Goal: Use online tool/utility: Utilize a website feature to perform a specific function

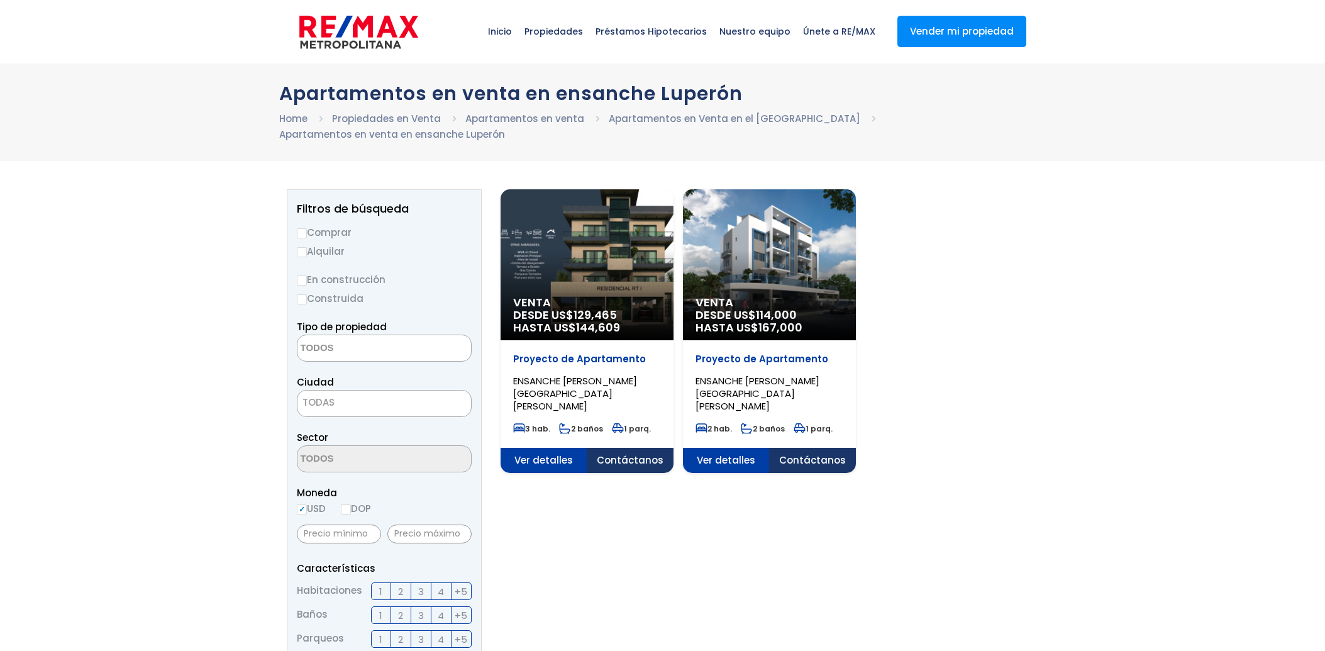
select select
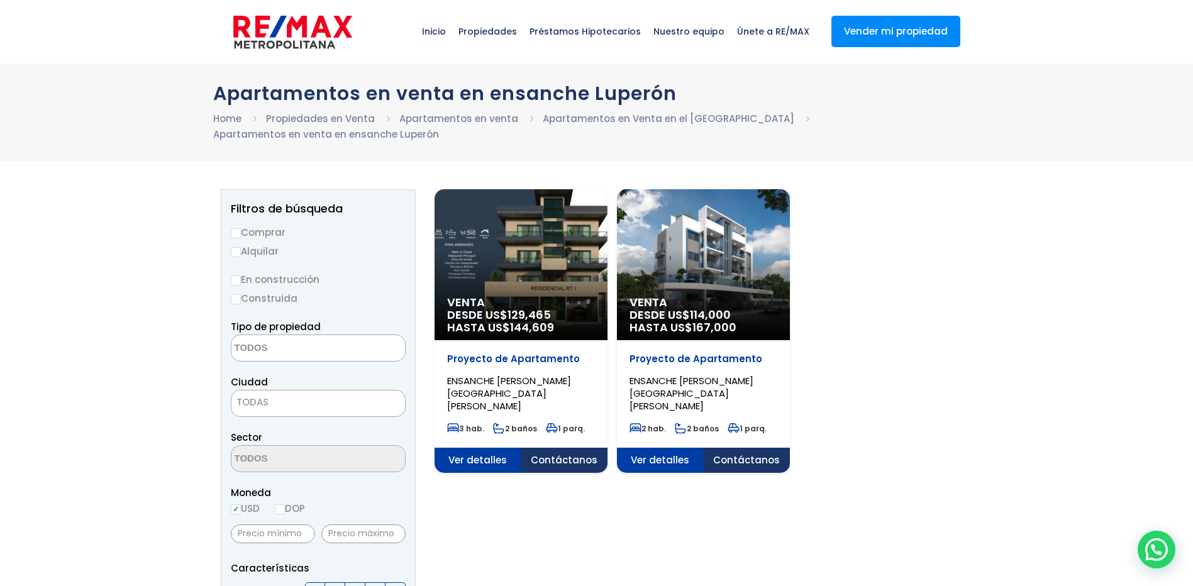
click at [595, 362] on p "Proyecto de Apartamento" at bounding box center [521, 359] width 148 height 13
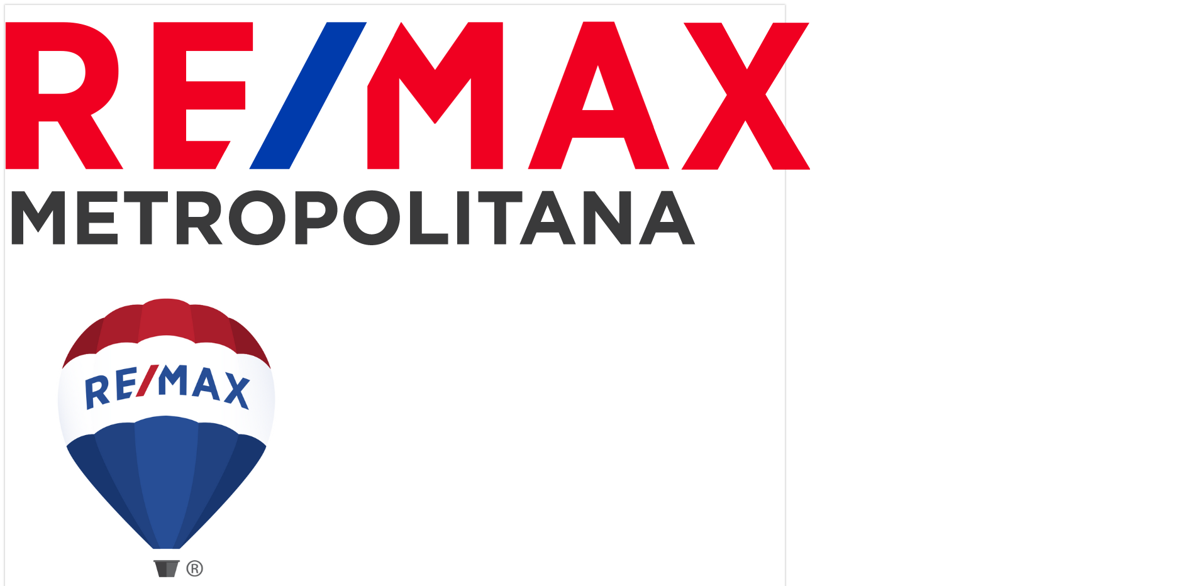
select select "DO"
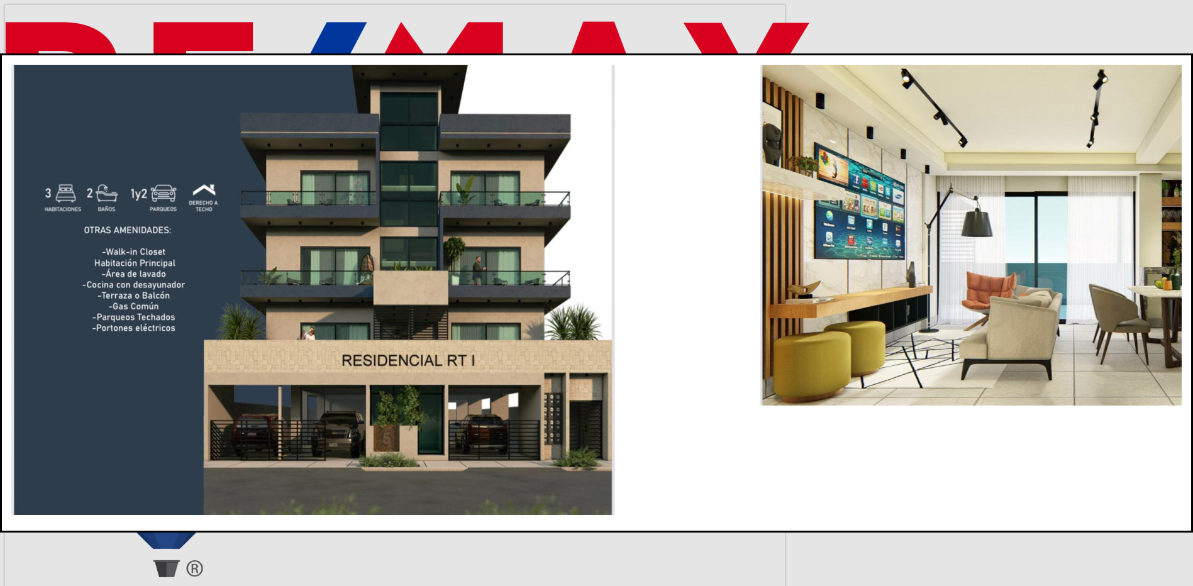
click at [261, 316] on img "1 / 9" at bounding box center [313, 290] width 604 height 450
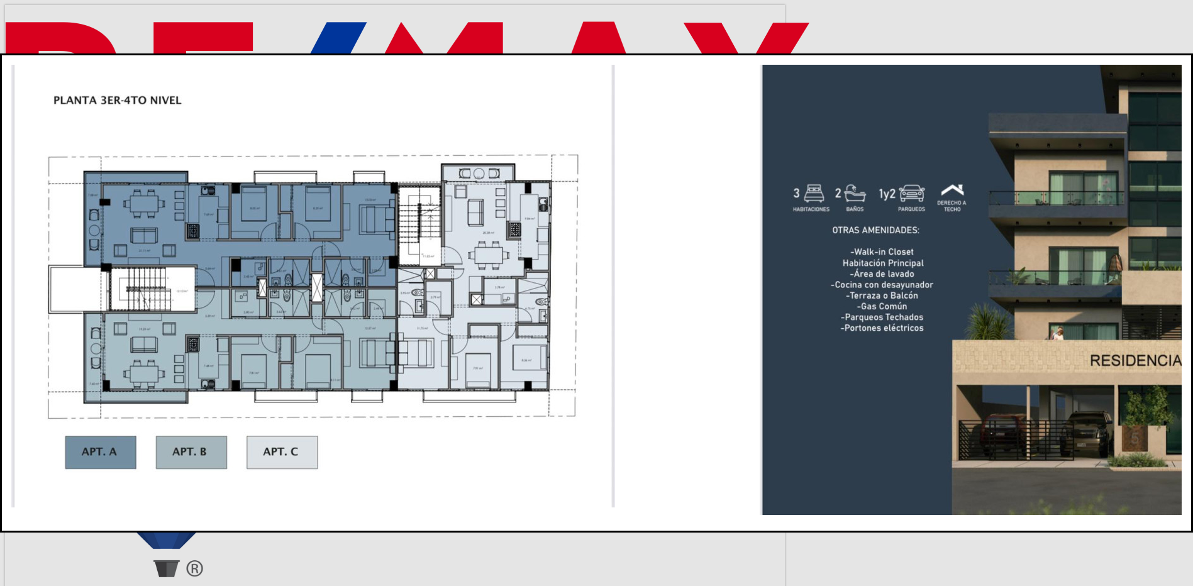
click at [261, 316] on img "9 / 9" at bounding box center [313, 286] width 604 height 443
click at [186, 465] on dialog at bounding box center [596, 292] width 1193 height 479
click at [981, 154] on dialog at bounding box center [596, 292] width 1193 height 479
click at [615, 65] on img "9 / 9" at bounding box center [313, 286] width 604 height 443
click at [949, 521] on div at bounding box center [596, 521] width 1171 height 0
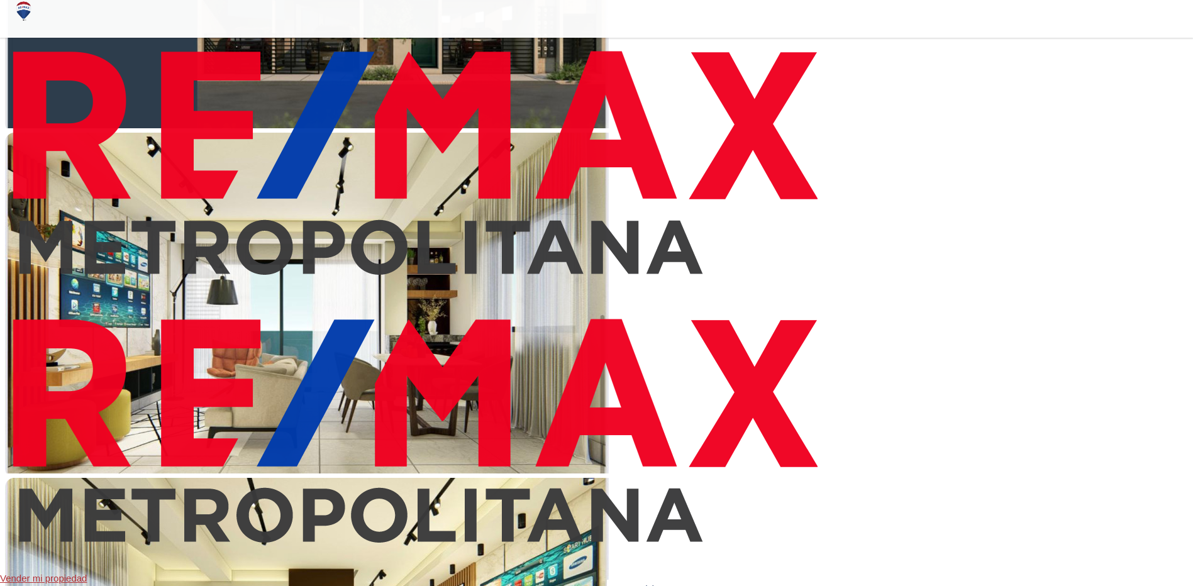
scroll to position [629, 0]
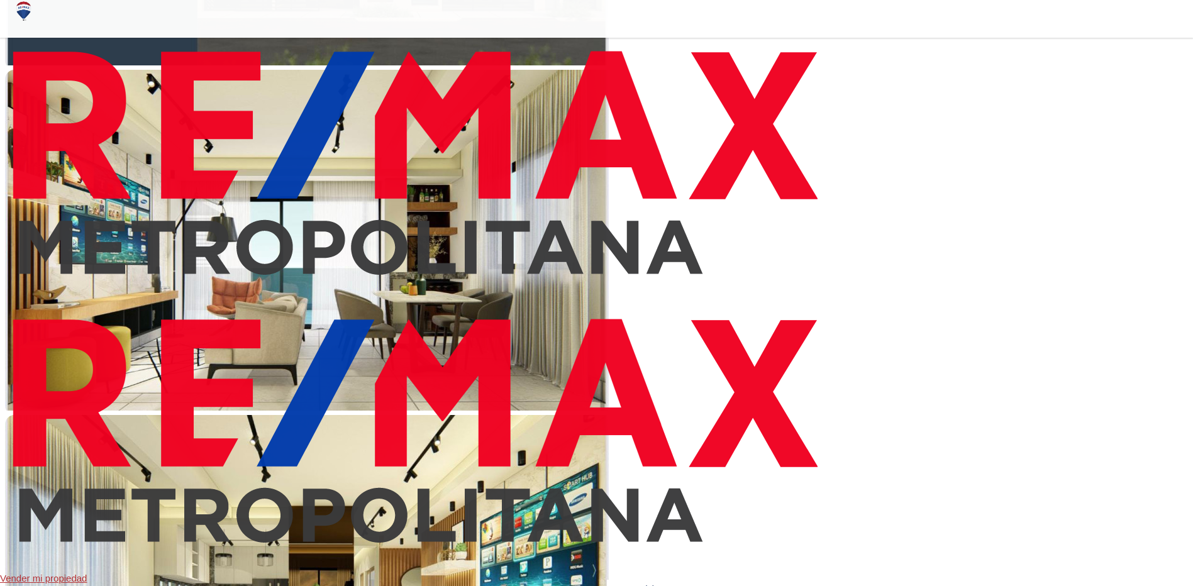
drag, startPoint x: 411, startPoint y: 259, endPoint x: 363, endPoint y: 254, distance: 48.7
type input "5"
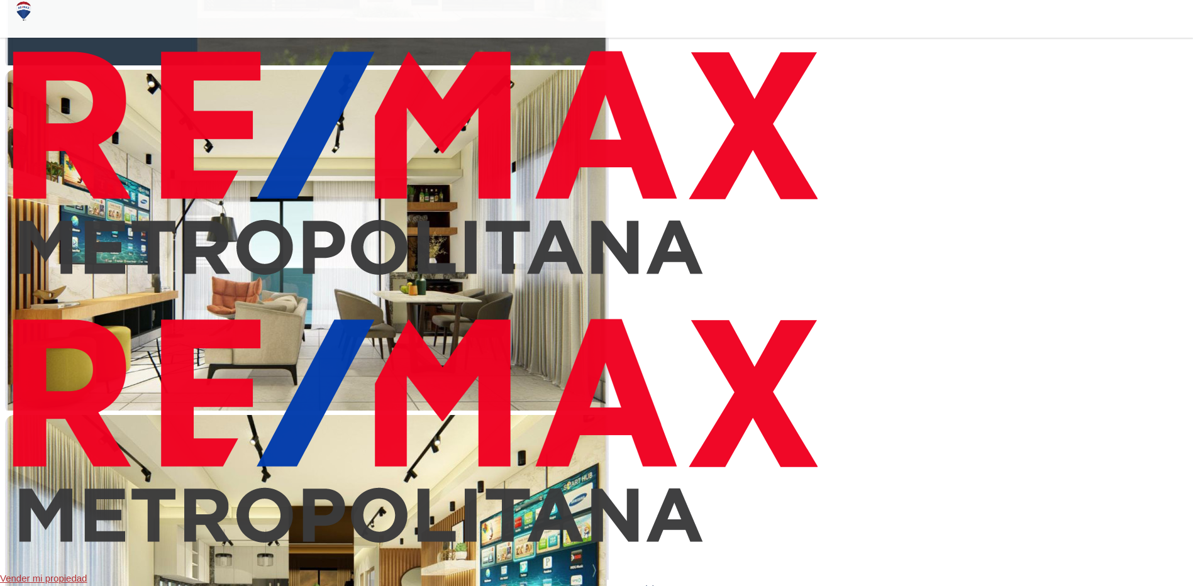
type input "50"
type input "500"
type input "5,000"
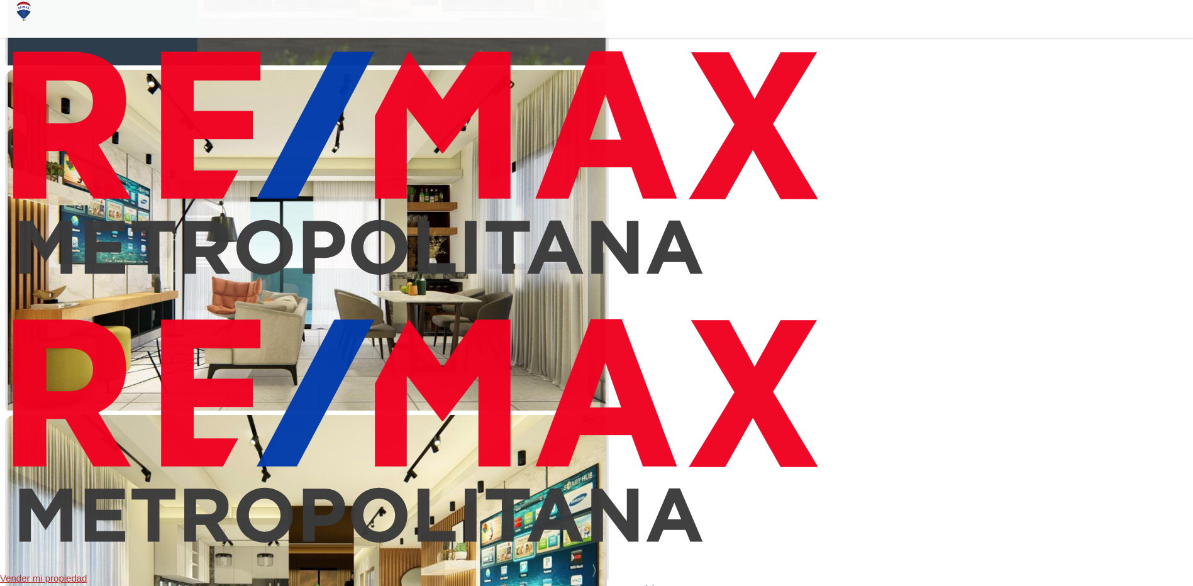
type input "5000"
type input "50,000"
type input "50000"
type input "50,000"
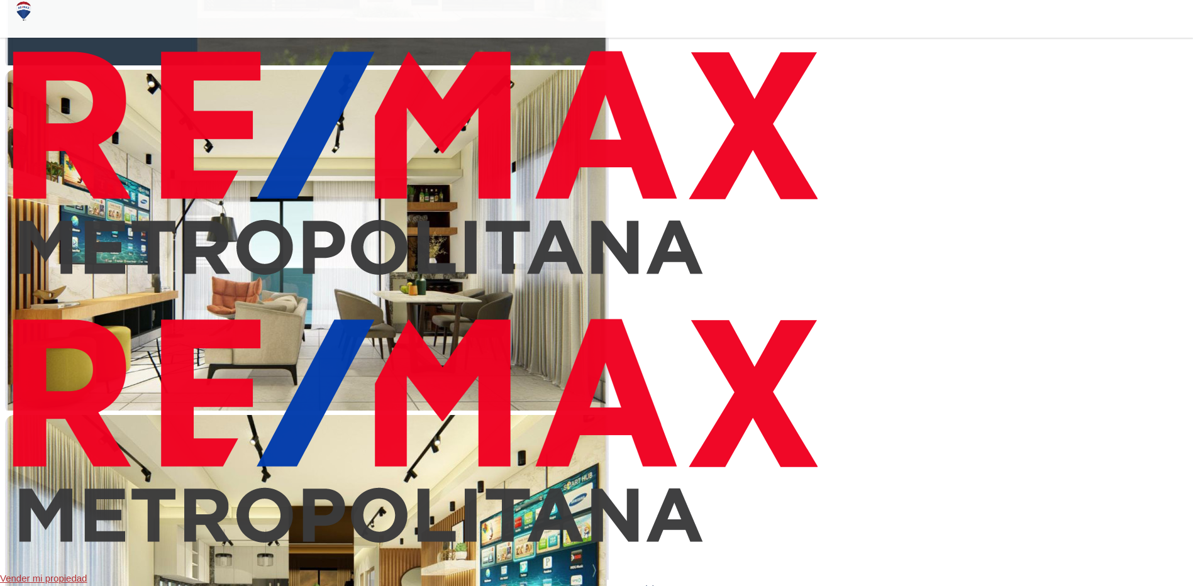
drag, startPoint x: 401, startPoint y: 335, endPoint x: 354, endPoint y: 334, distance: 47.2
type input "1"
type input "11"
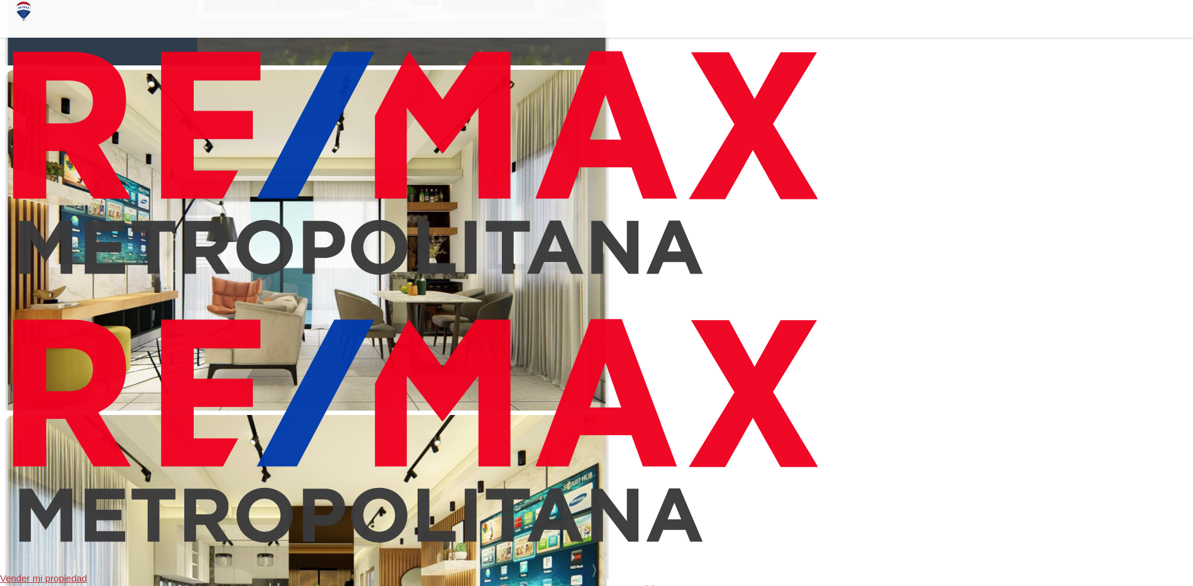
type input "11"
type input "18"
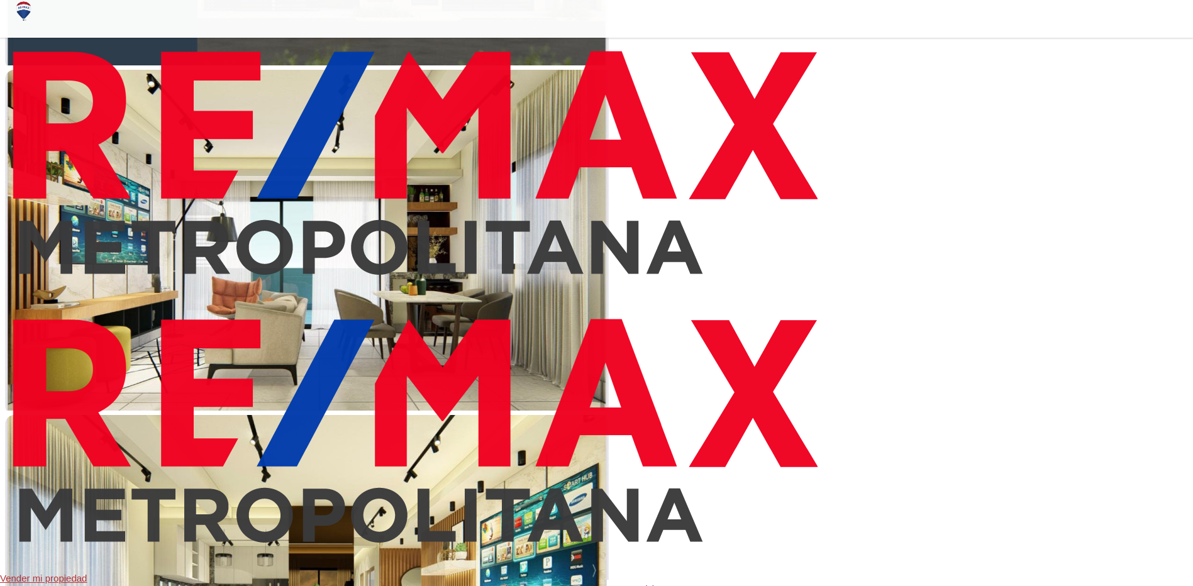
type input "17"
type input "16"
type input "15"
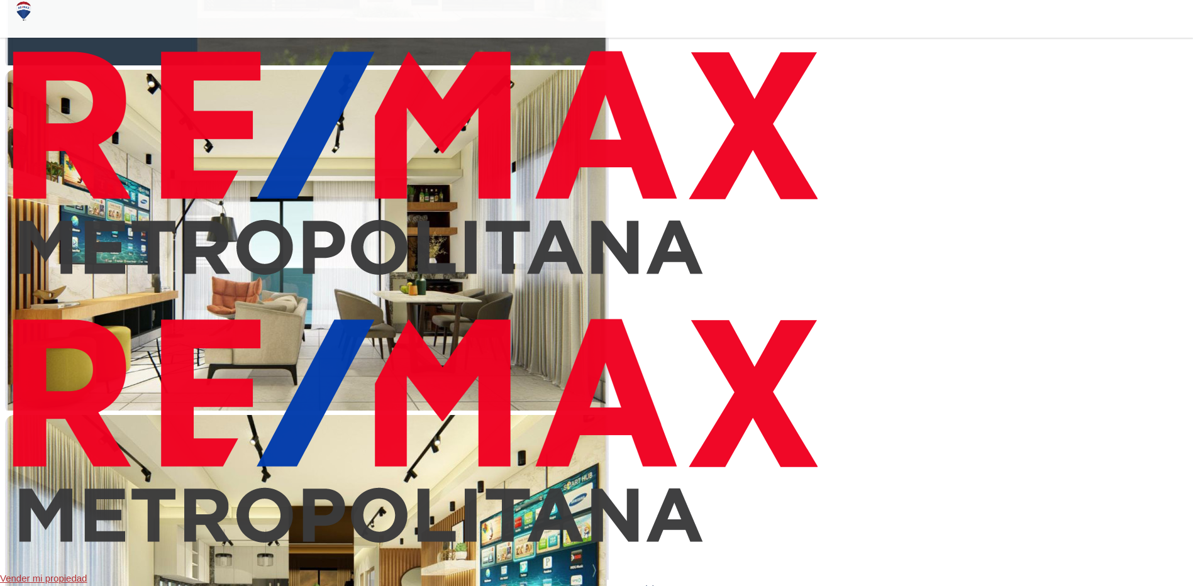
drag, startPoint x: 332, startPoint y: 426, endPoint x: 318, endPoint y: 431, distance: 15.1
type input "15"
type input "14"
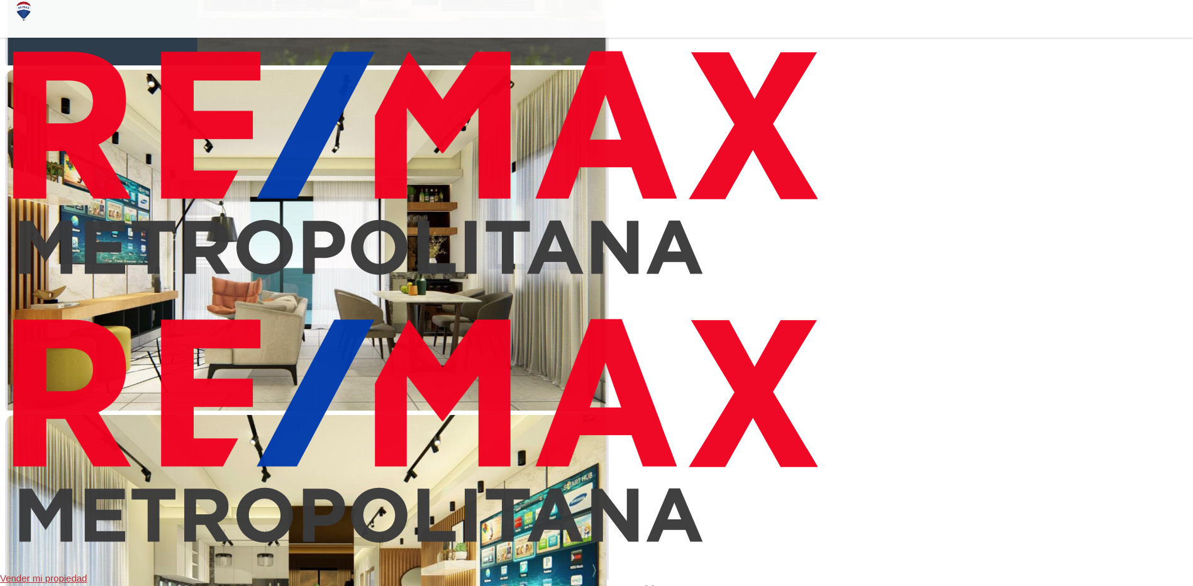
type input "14"
type input "13"
type input "12"
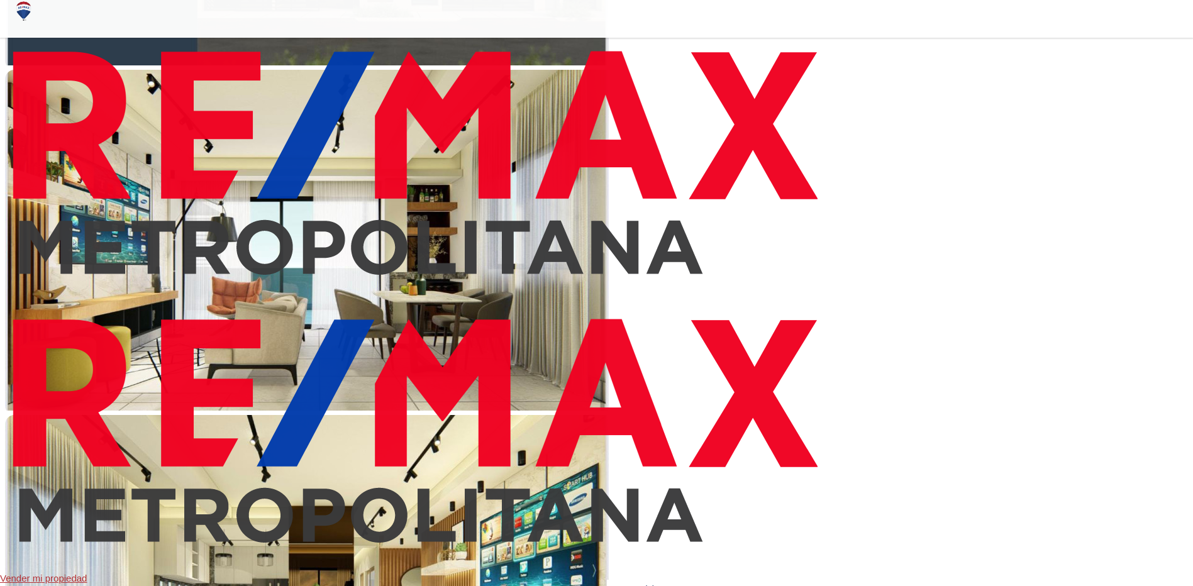
type input "11"
type input "10"
drag, startPoint x: 311, startPoint y: 427, endPoint x: 288, endPoint y: 437, distance: 25.1
type input "10"
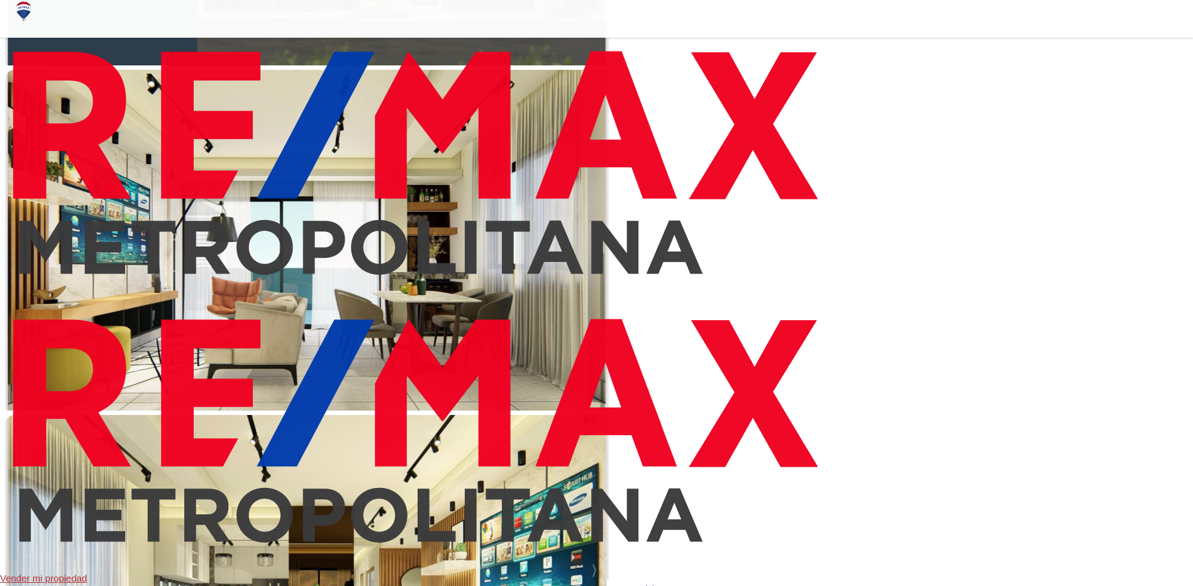
drag, startPoint x: 418, startPoint y: 253, endPoint x: 337, endPoint y: 261, distance: 81.5
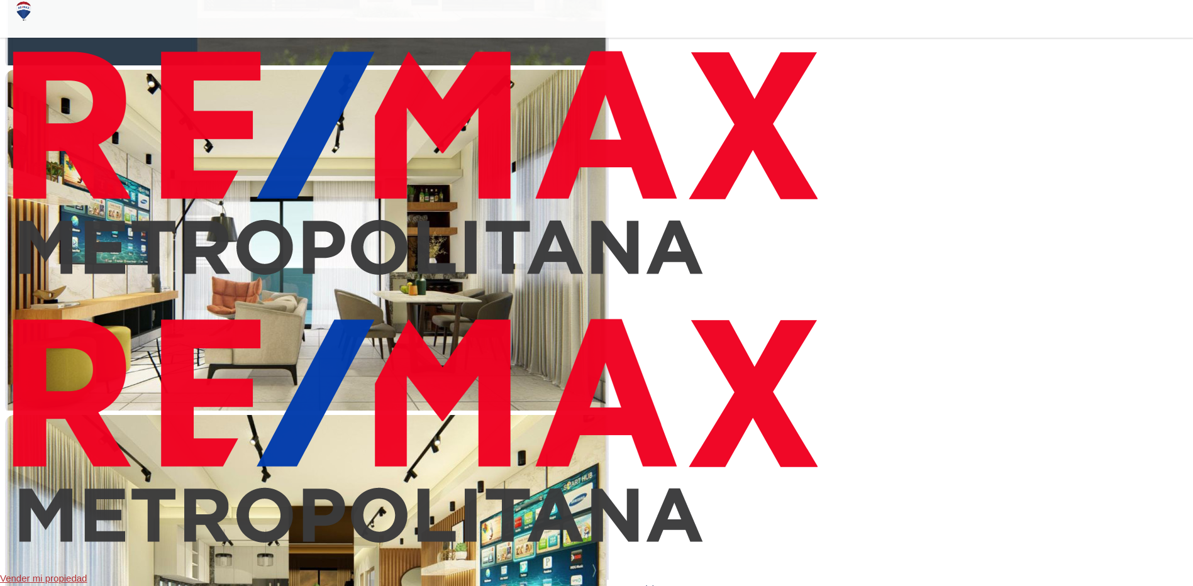
type input "7"
type input "79"
type input "790"
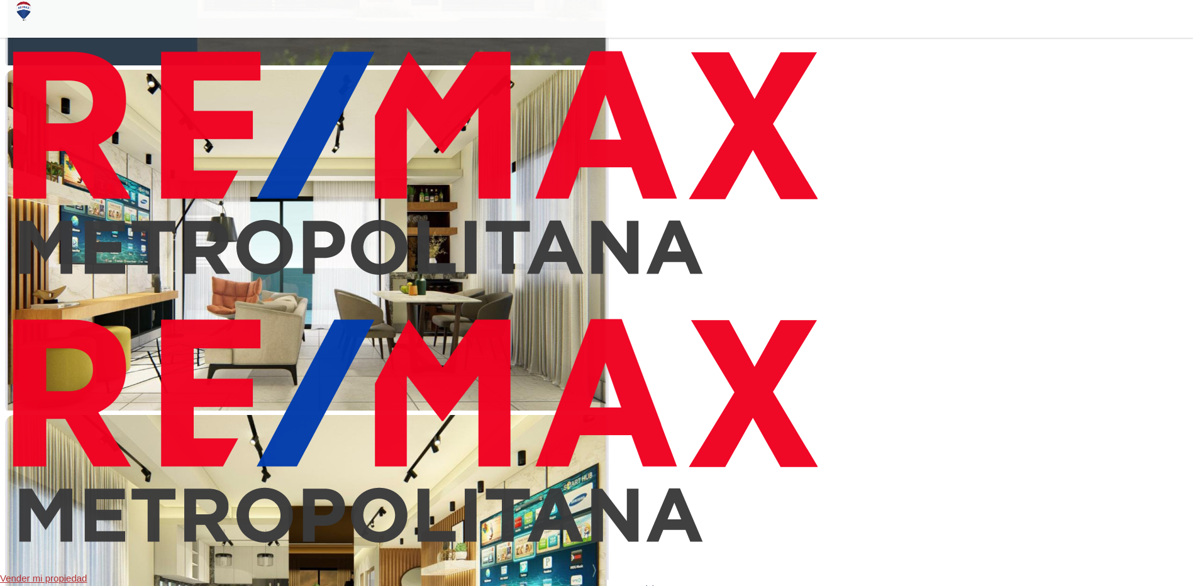
type input "790"
type input "7,900"
type input "7900"
type input "79,000"
type input "79000"
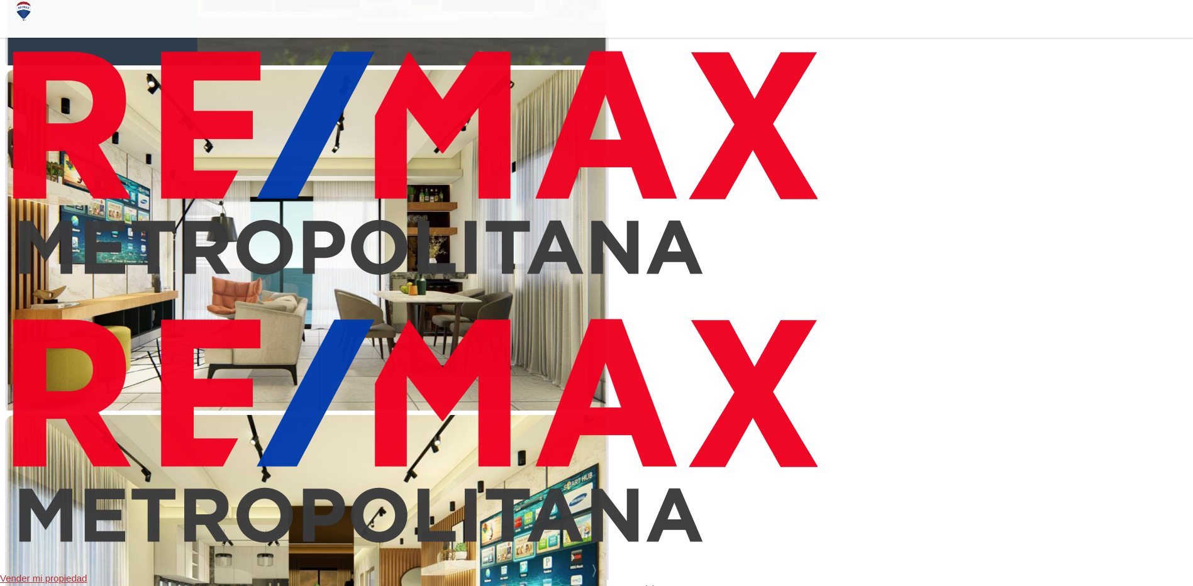
type input "790,000"
type input "129465"
type input "79,000"
type input "79000"
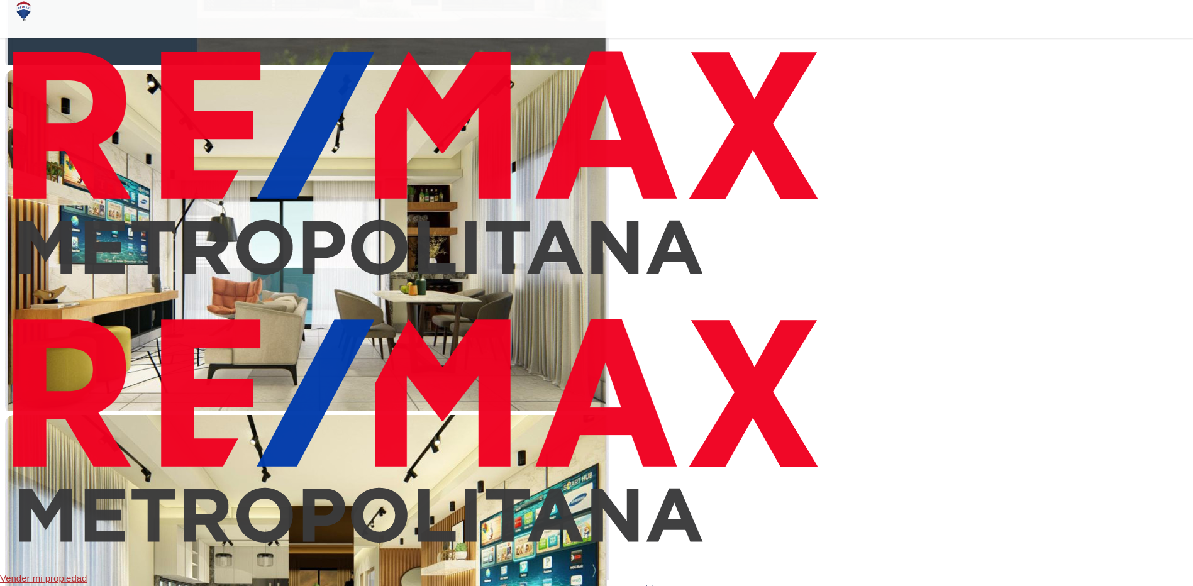
drag, startPoint x: 431, startPoint y: 255, endPoint x: 278, endPoint y: 240, distance: 153.5
type input "5"
type input "50"
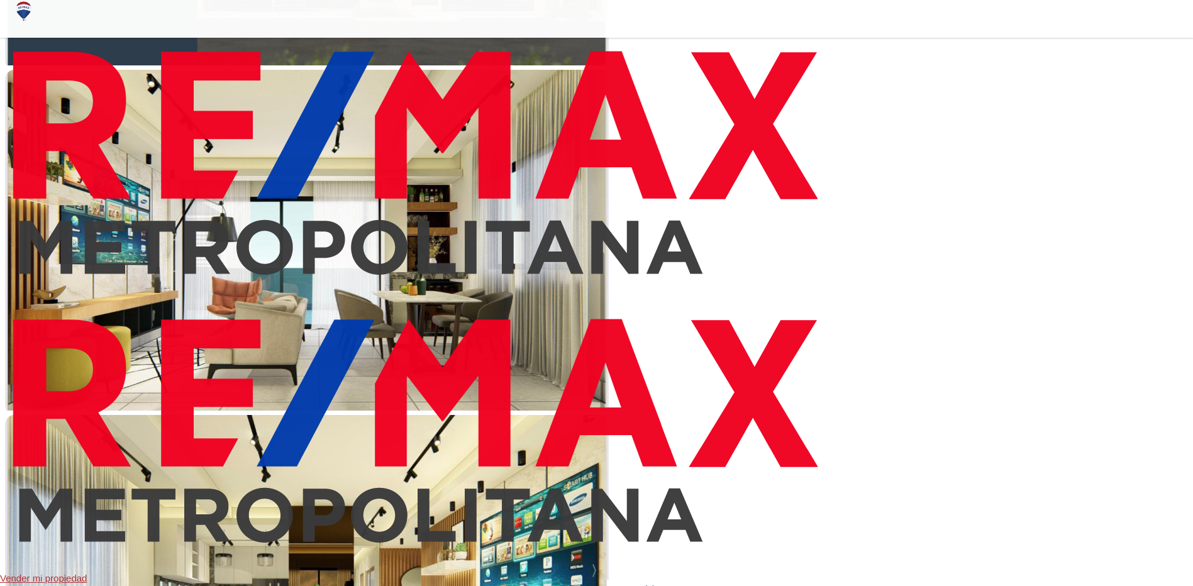
type input "50"
type input "500"
type input "5,000"
type input "5000"
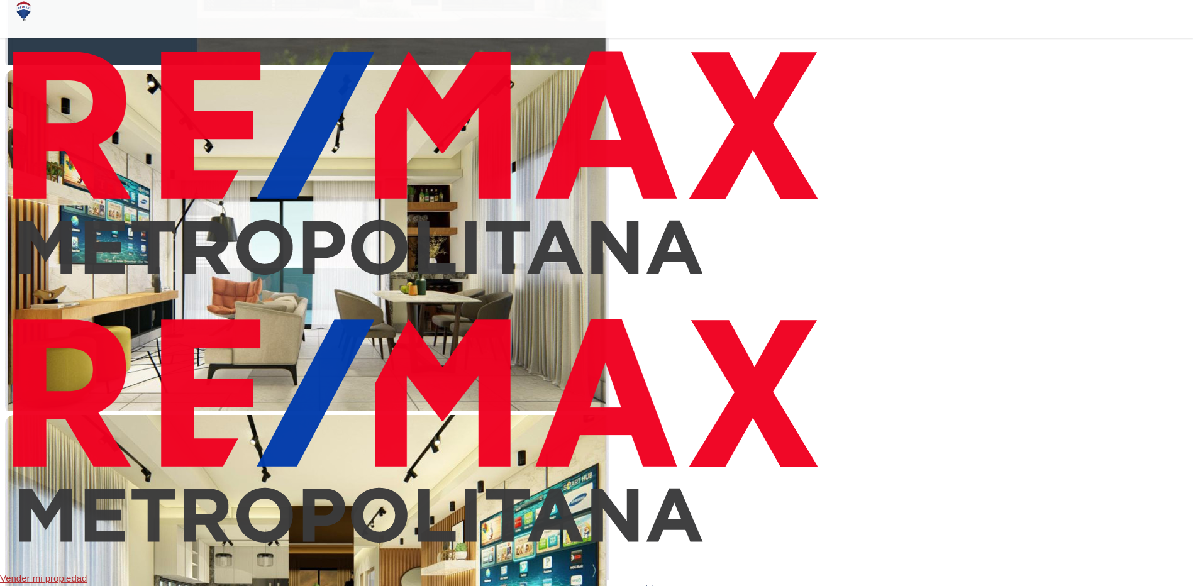
type input "50,000"
type input "50000"
type input "50,000"
drag, startPoint x: 378, startPoint y: 408, endPoint x: 358, endPoint y: 406, distance: 20.2
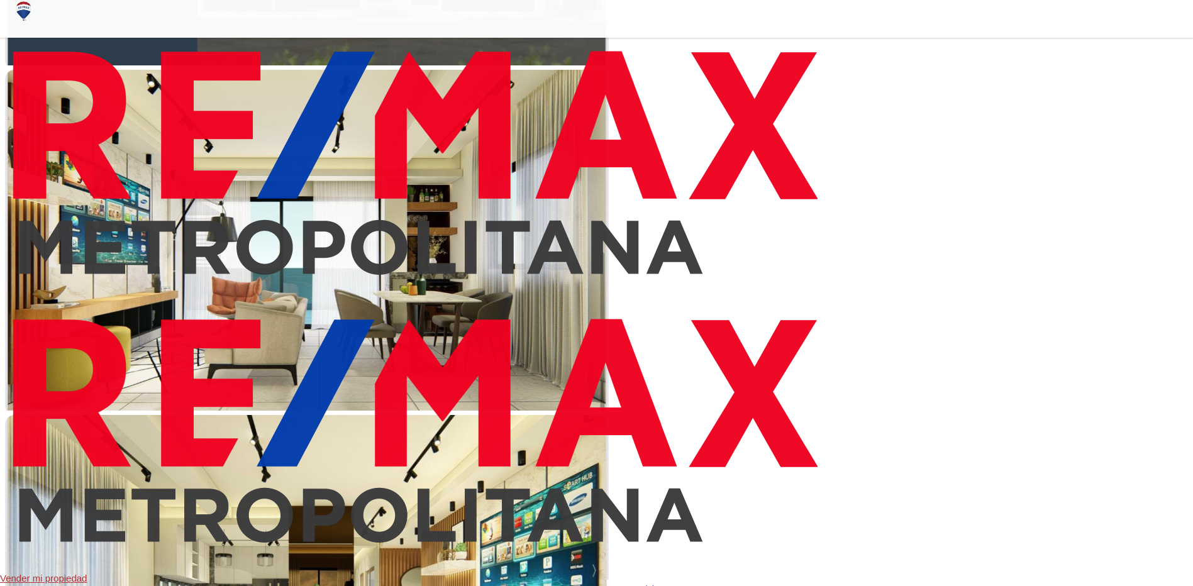
type input "1"
type input "15"
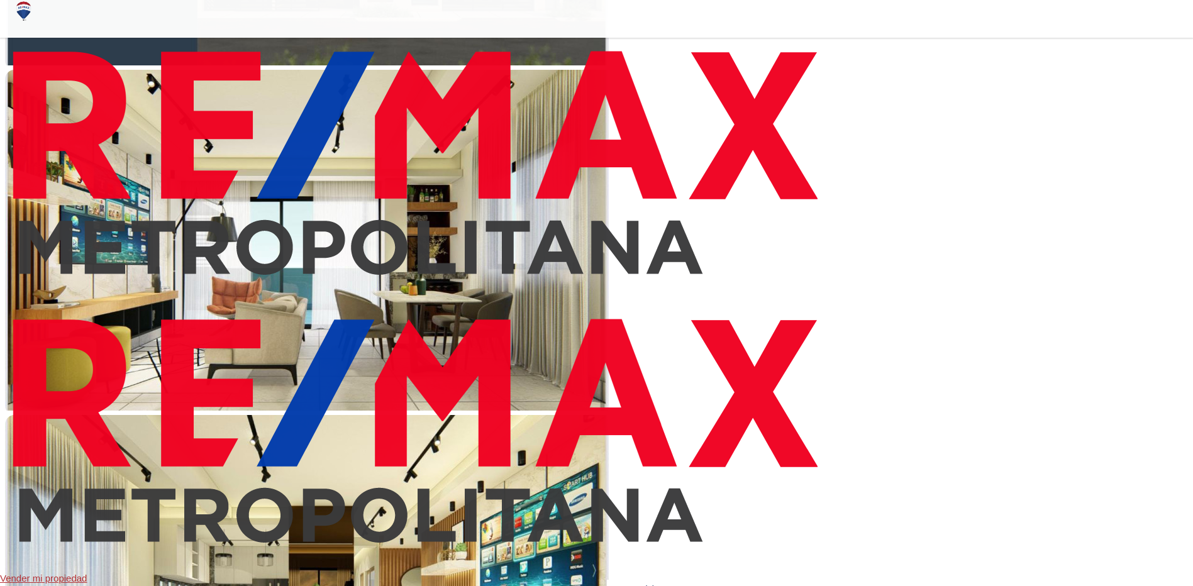
drag, startPoint x: 411, startPoint y: 397, endPoint x: 333, endPoint y: 391, distance: 78.2
type input "2"
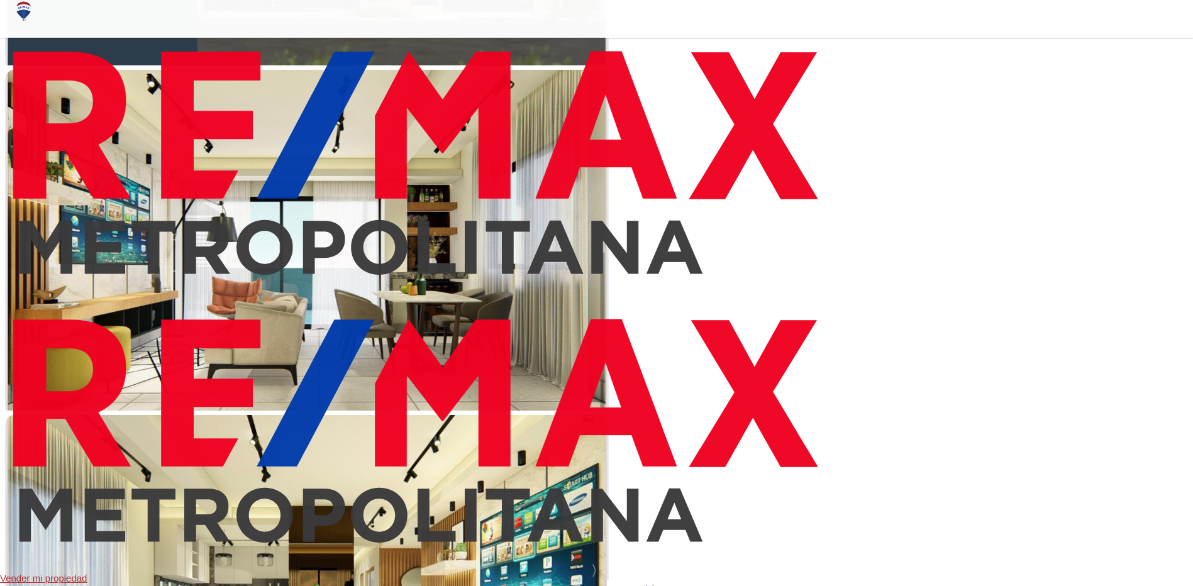
type input "20"
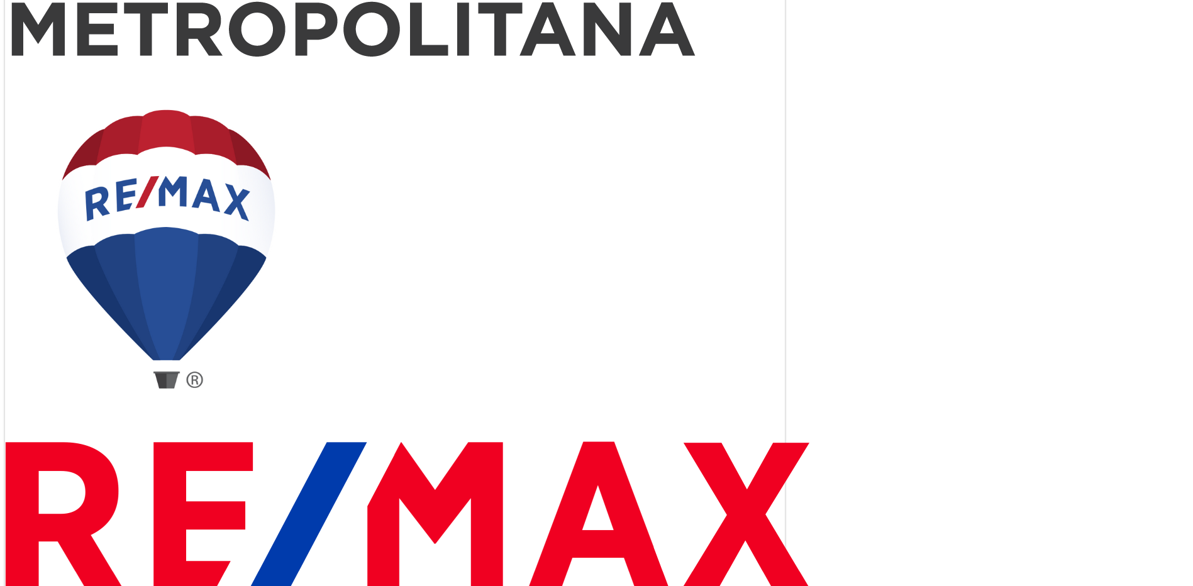
scroll to position [0, 0]
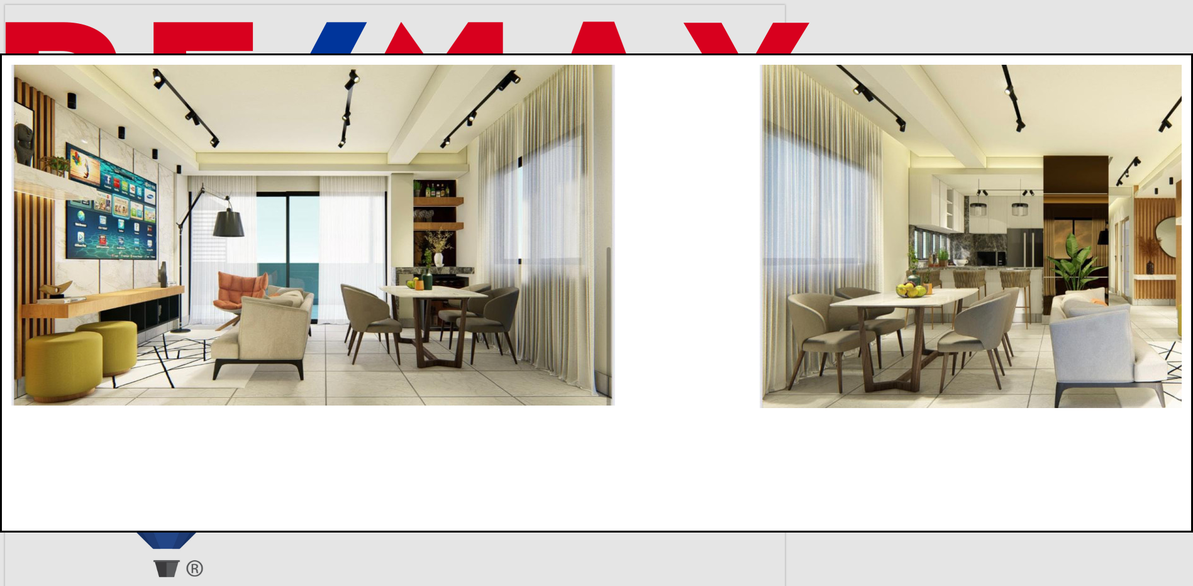
click at [948, 521] on div "Next slide" at bounding box center [596, 521] width 1171 height 0
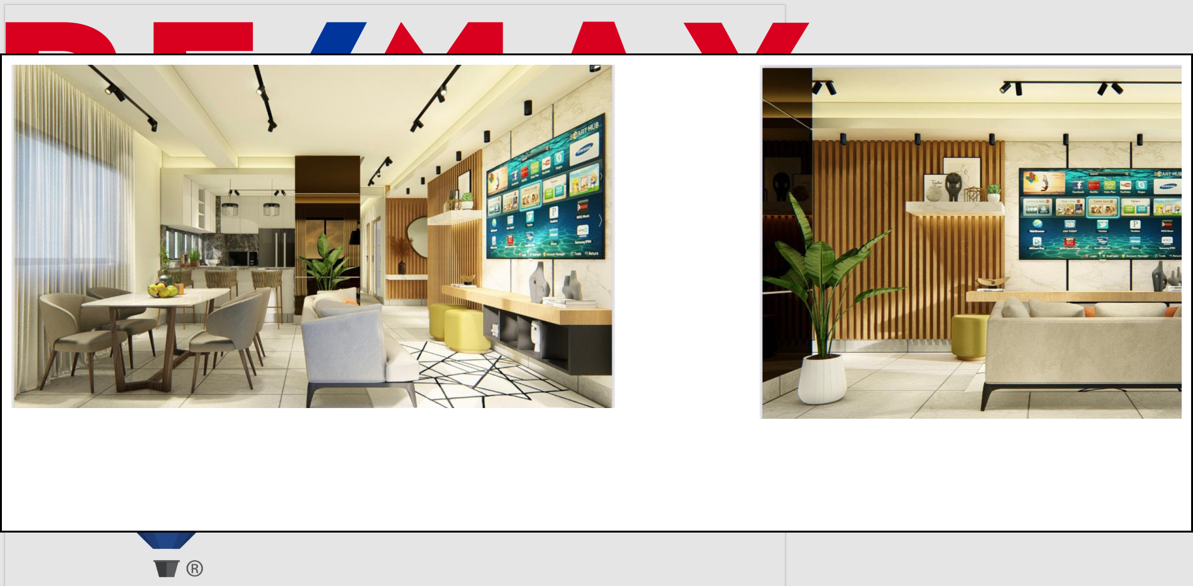
click at [615, 320] on img "3 / 9" at bounding box center [313, 236] width 604 height 343
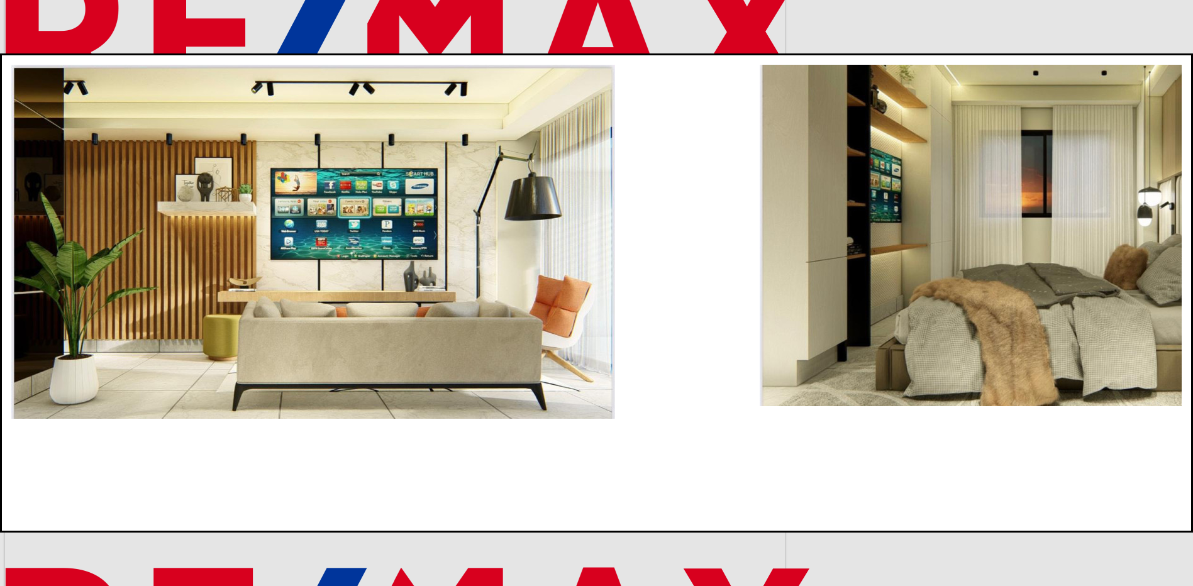
scroll to position [126, 0]
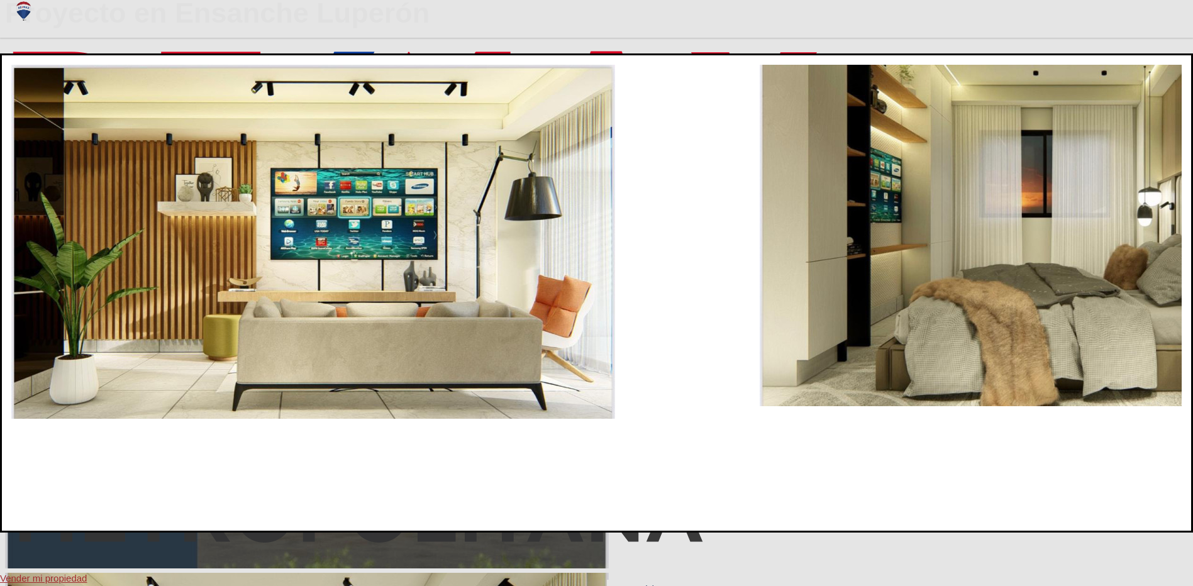
click at [1066, 356] on dialog at bounding box center [596, 292] width 1193 height 479
click at [966, 53] on dialog at bounding box center [596, 292] width 1193 height 479
click at [945, 521] on div at bounding box center [596, 521] width 1171 height 0
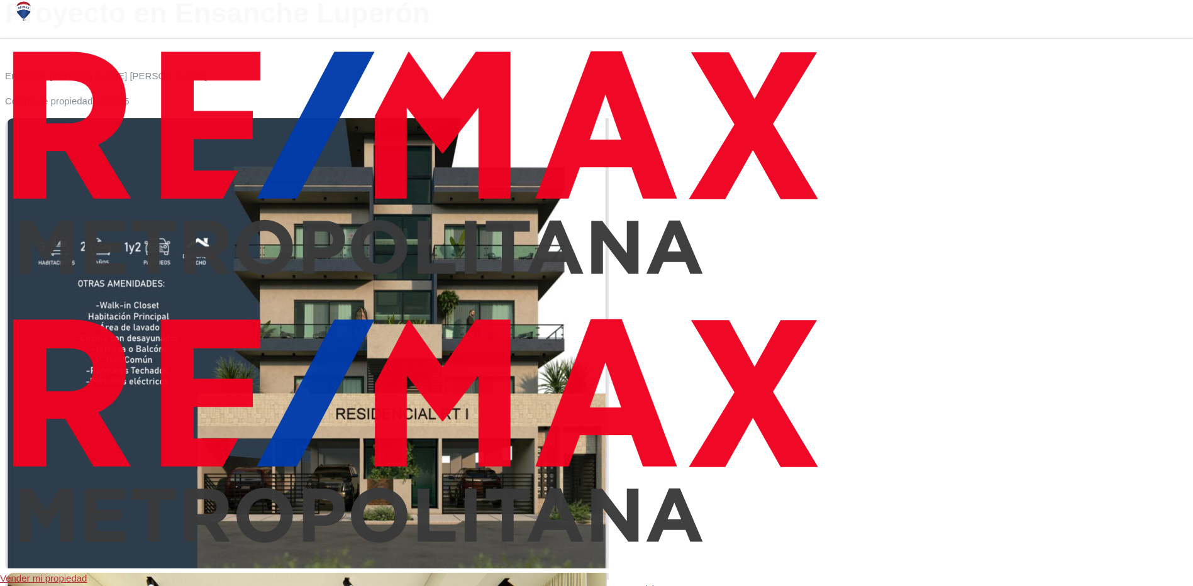
scroll to position [189, 0]
